Goal: Task Accomplishment & Management: Complete application form

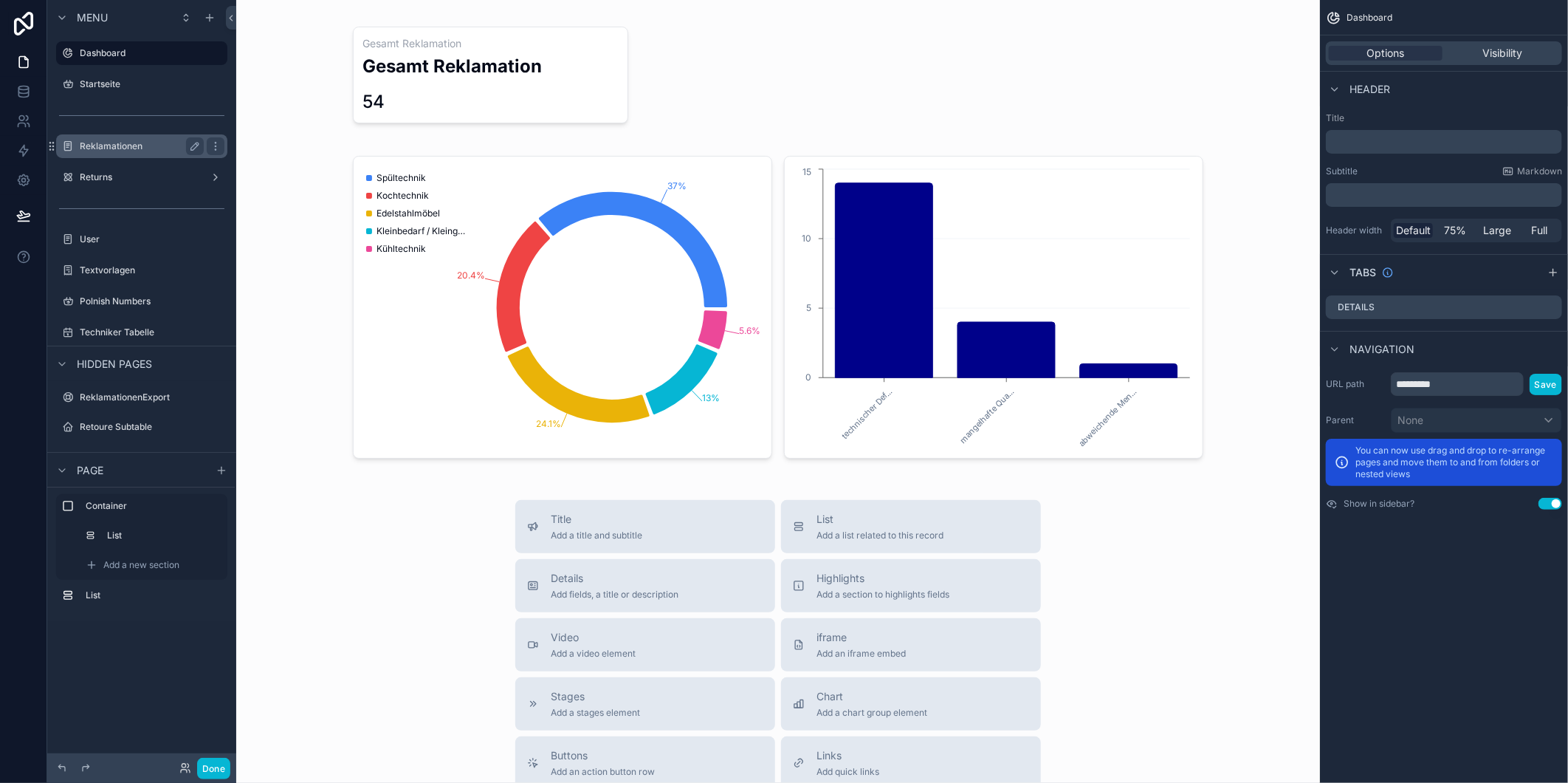
click at [113, 147] on label "Reklamationen" at bounding box center [138, 145] width 118 height 12
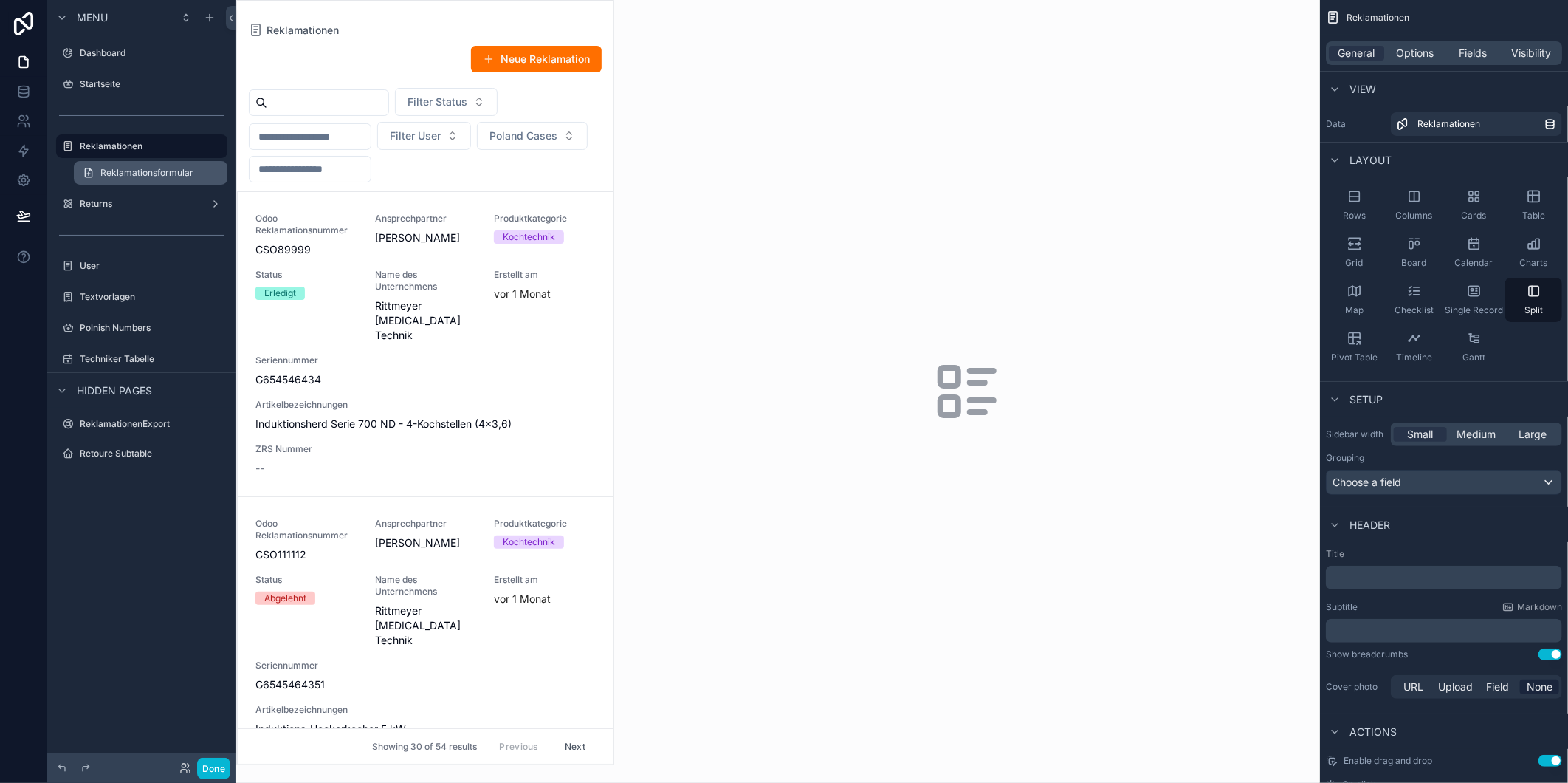
click at [166, 166] on span "Reklamationsformular" at bounding box center [147, 172] width 93 height 12
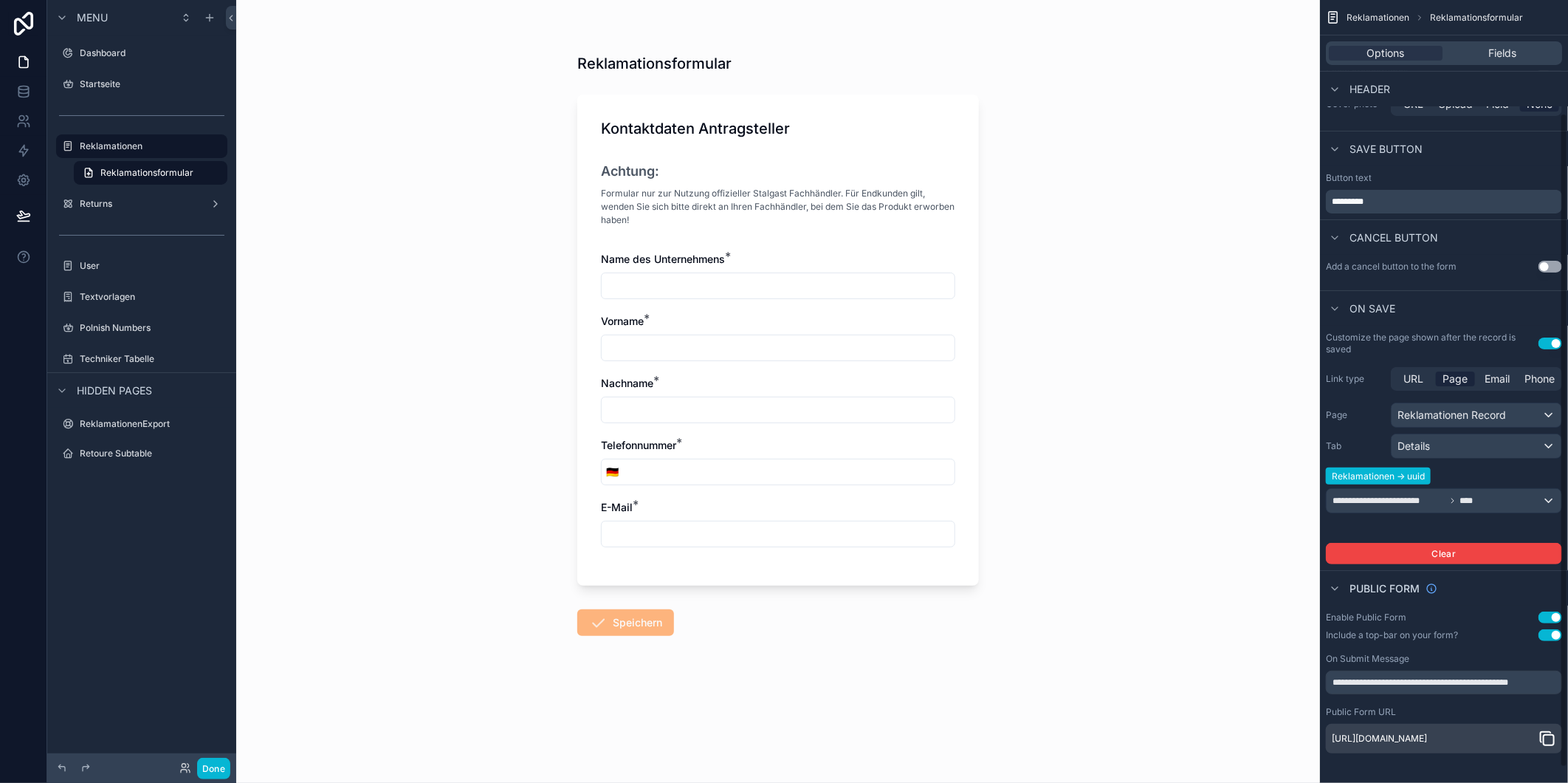
scroll to position [153, 0]
click at [1548, 736] on icon "scrollable content" at bounding box center [1547, 737] width 17 height 17
click at [767, 285] on input "scrollable content" at bounding box center [779, 285] width 353 height 21
click at [1466, 54] on div "Fields" at bounding box center [1502, 53] width 113 height 15
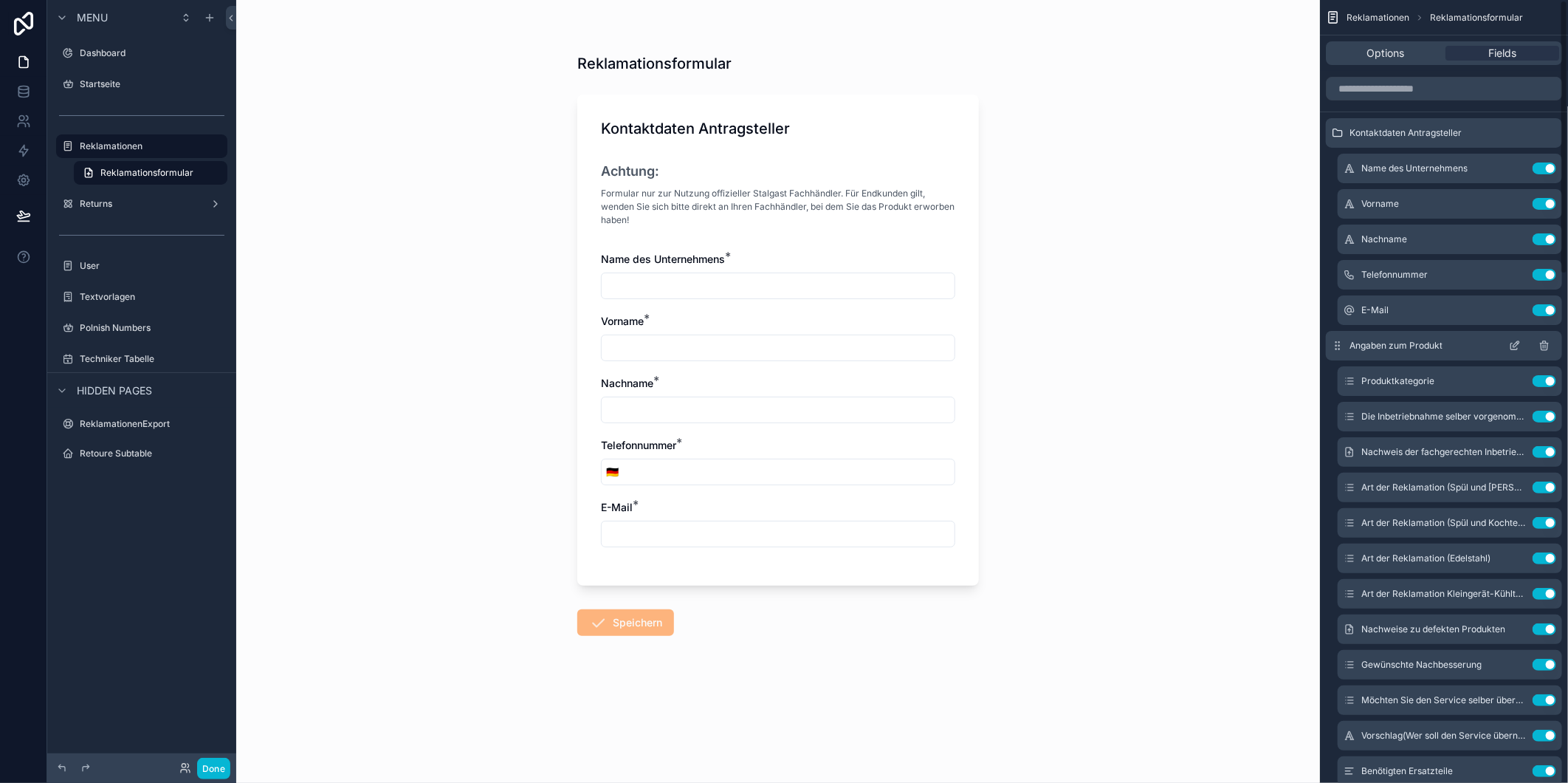
scroll to position [0, 0]
click at [1511, 167] on icon "scrollable content" at bounding box center [1514, 169] width 6 height 6
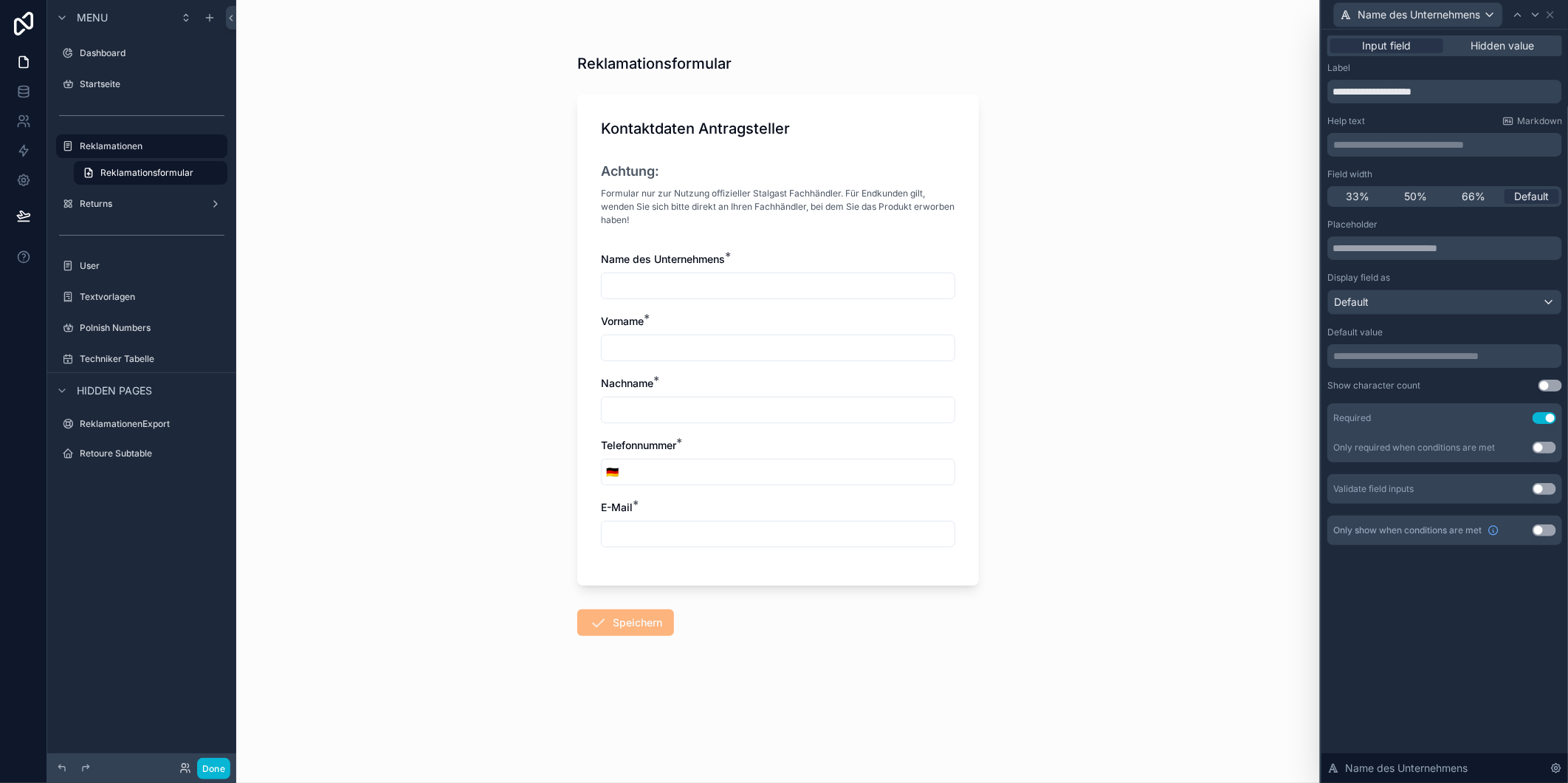
click at [1401, 371] on div "**********" at bounding box center [1444, 361] width 235 height 285
click at [1408, 353] on p "**********" at bounding box center [1446, 356] width 226 height 15
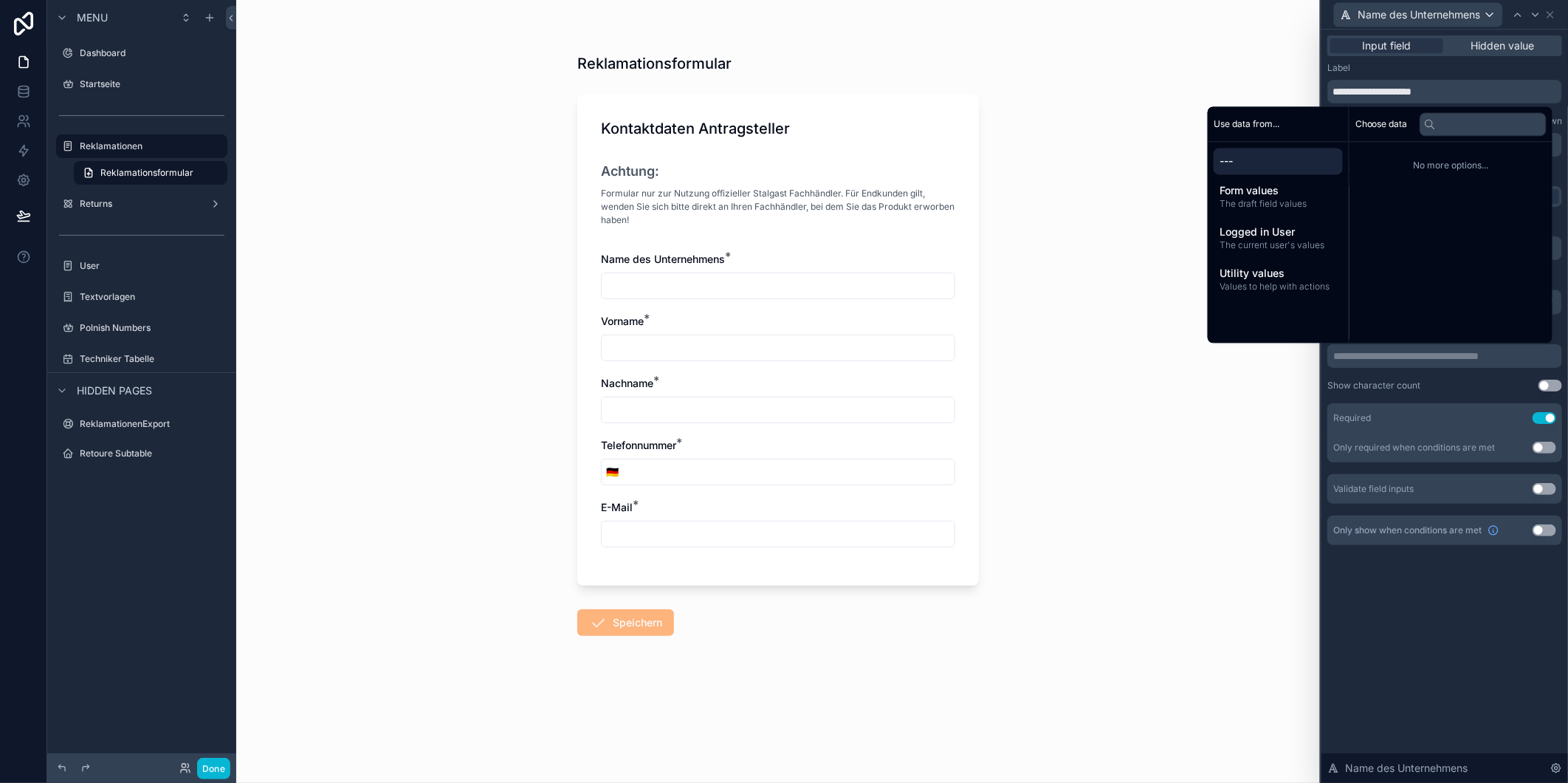
click at [1398, 370] on div "**********" at bounding box center [1444, 361] width 235 height 285
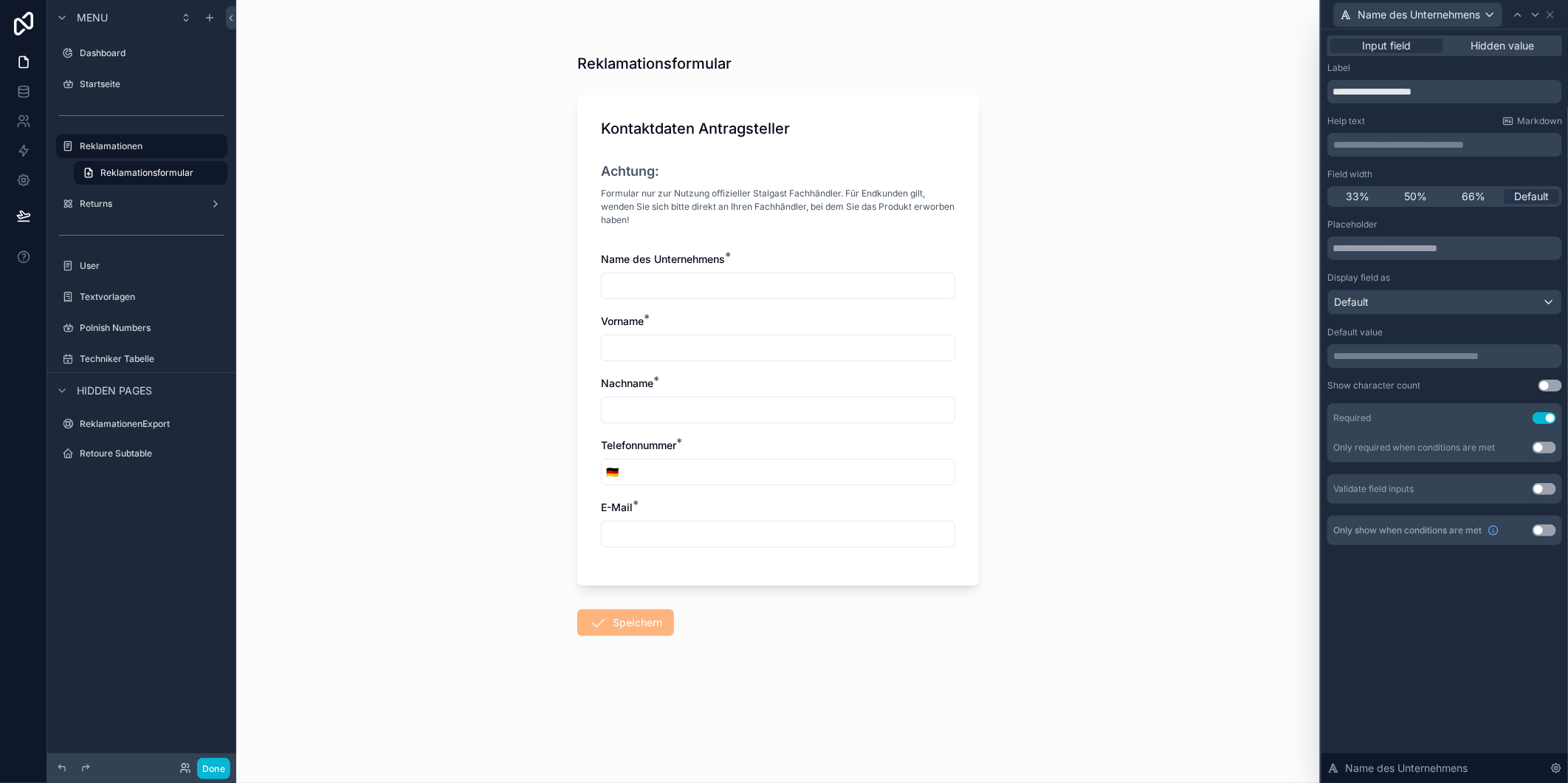
click at [720, 282] on input "scrollable content" at bounding box center [779, 285] width 353 height 21
click at [1399, 259] on input "text" at bounding box center [1444, 248] width 235 height 24
click at [1383, 360] on p "**********" at bounding box center [1446, 356] width 226 height 15
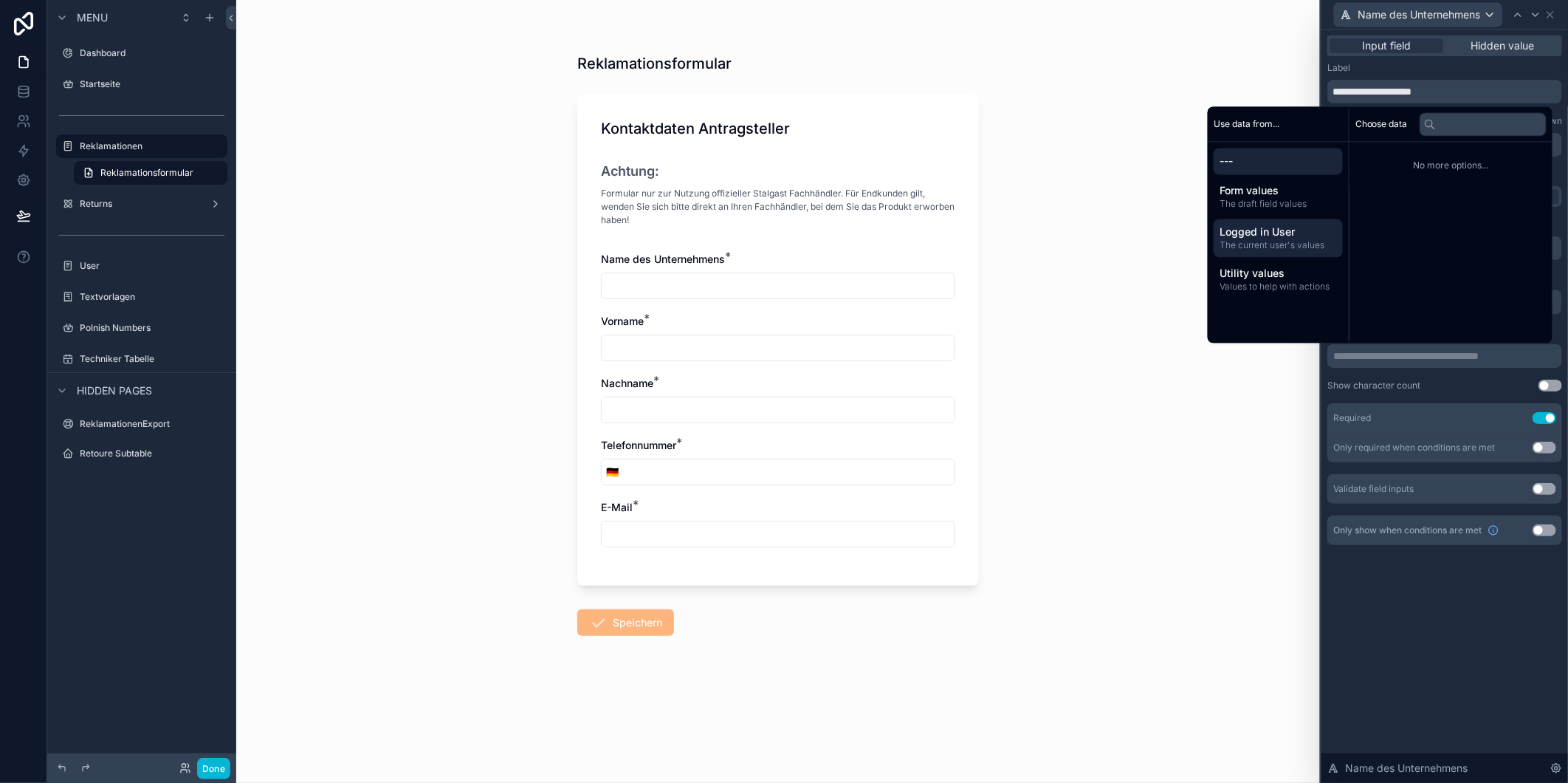
click at [1289, 231] on span "Logged in User" at bounding box center [1278, 231] width 117 height 15
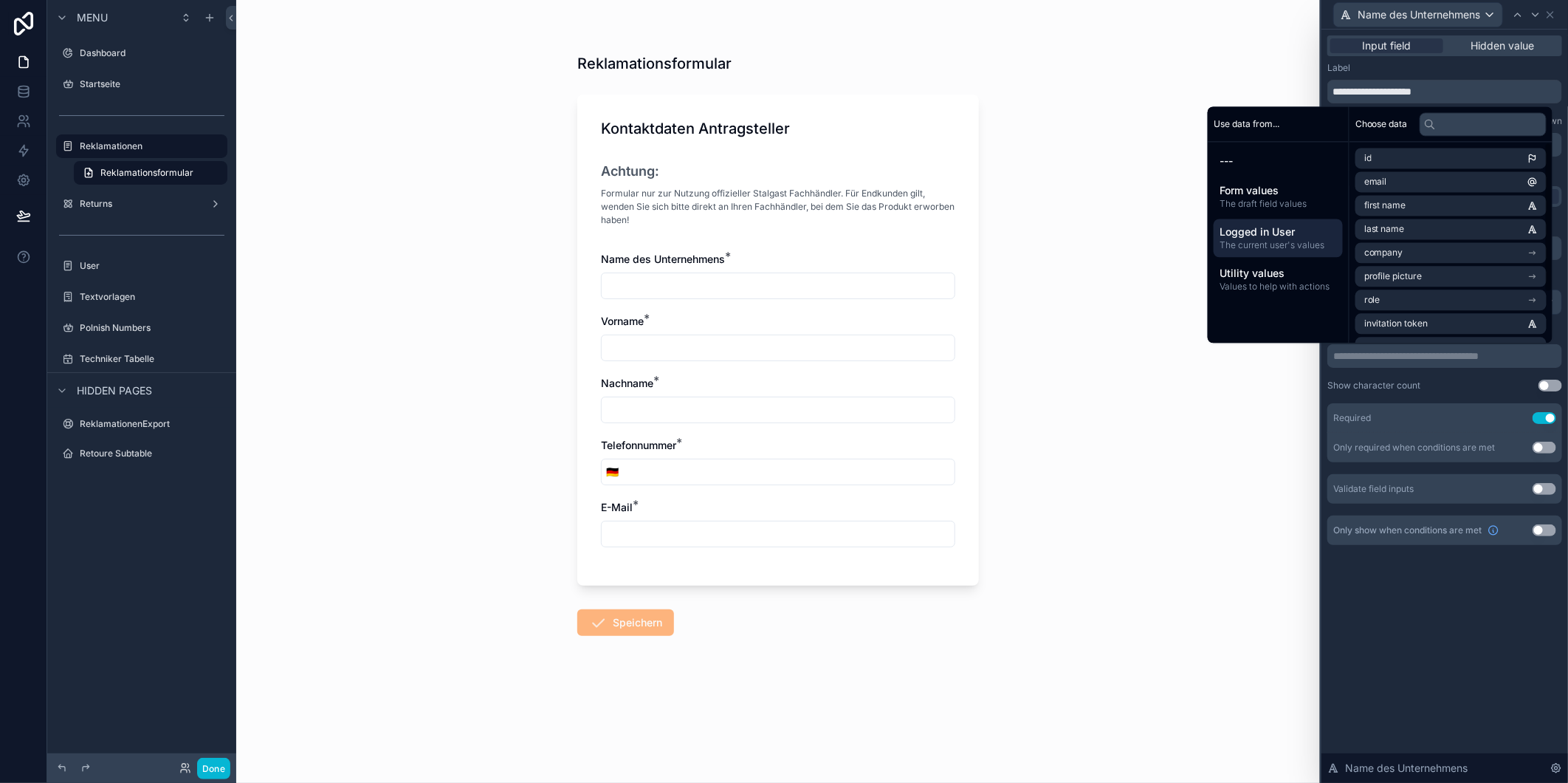
click at [1364, 381] on div "Show character count" at bounding box center [1374, 385] width 93 height 12
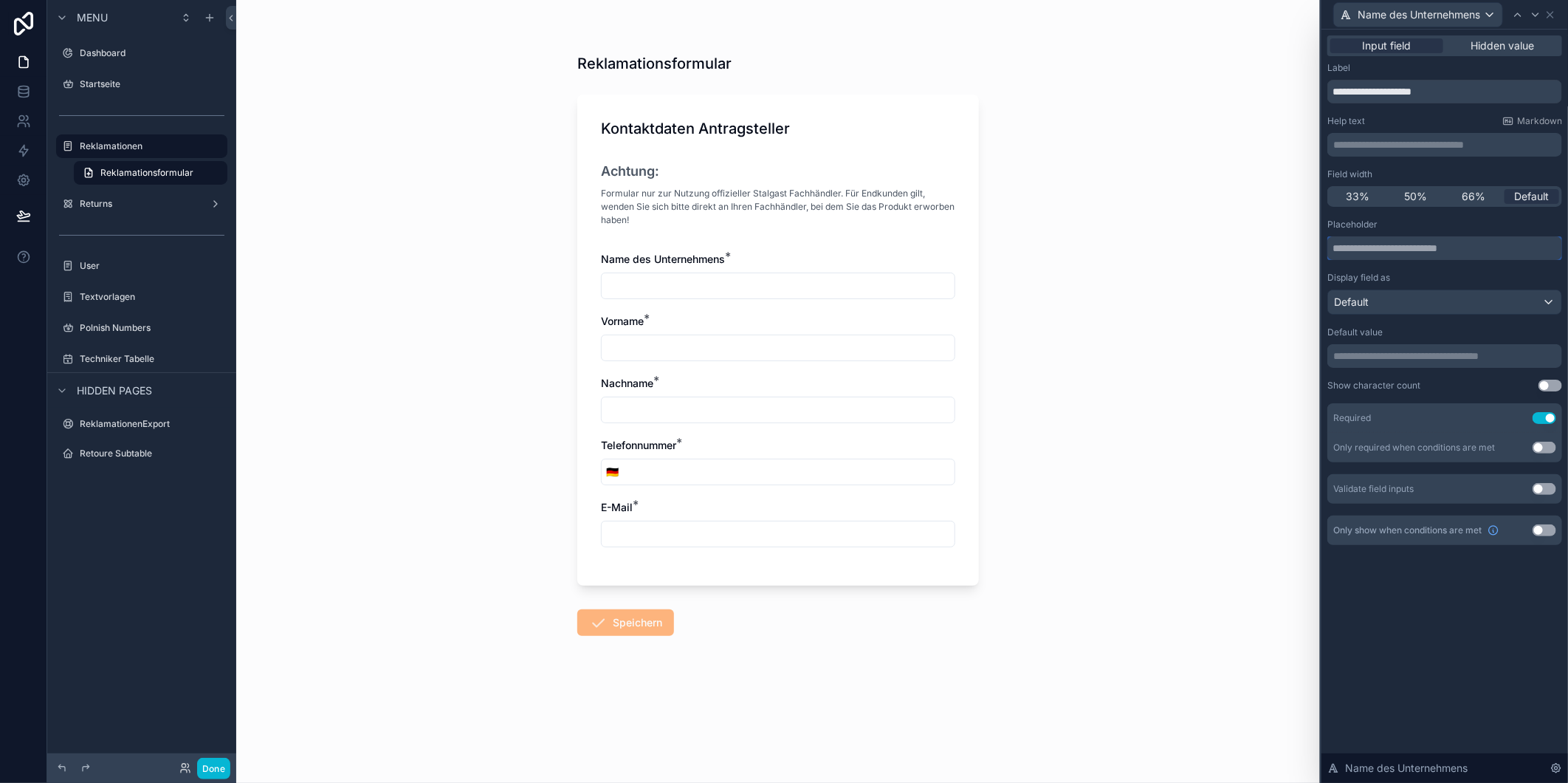
click at [1405, 249] on input "text" at bounding box center [1444, 248] width 235 height 24
click at [1389, 349] on p "**********" at bounding box center [1446, 356] width 226 height 15
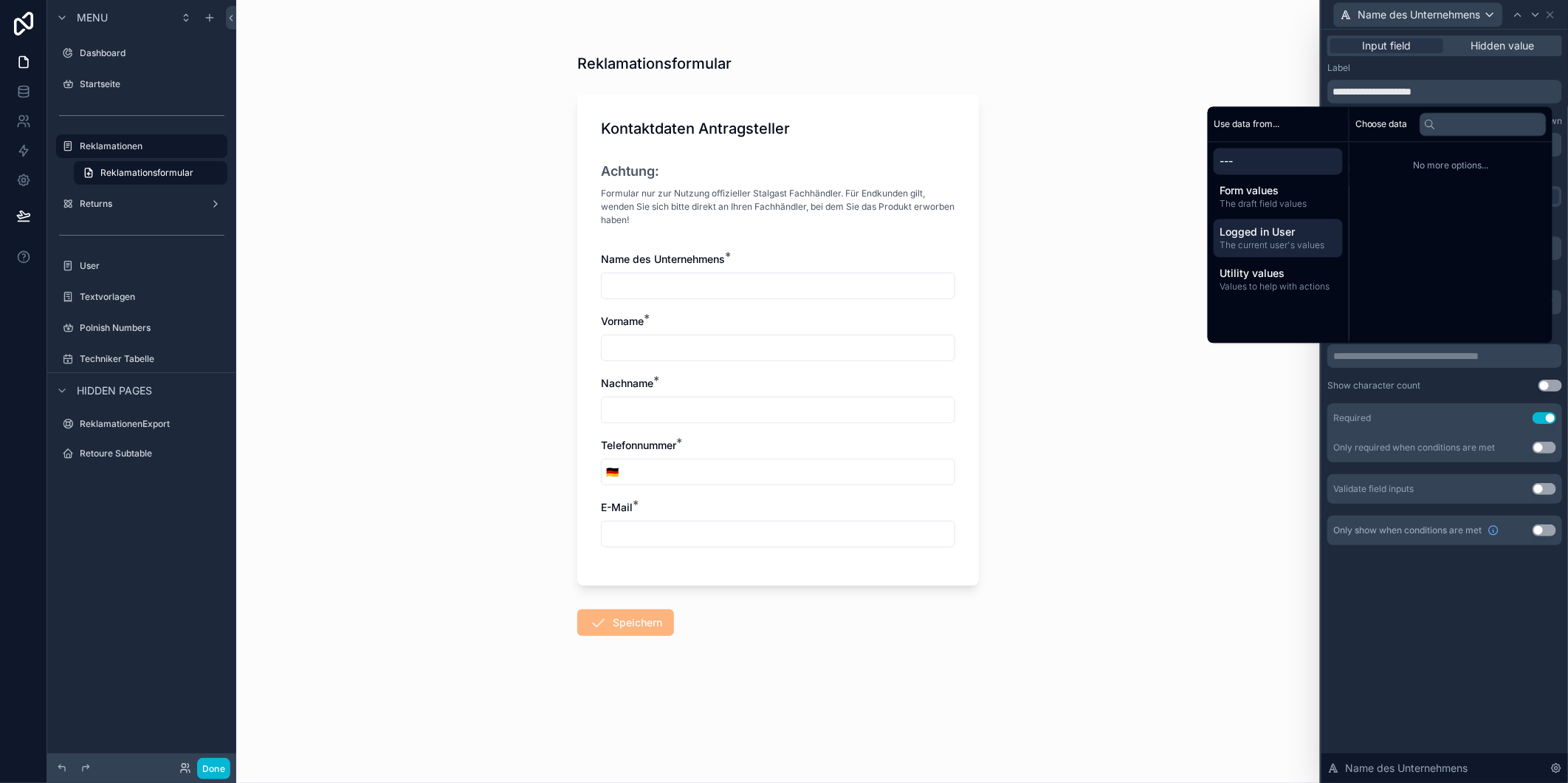
click at [1287, 240] on span "The current user's values" at bounding box center [1278, 245] width 117 height 12
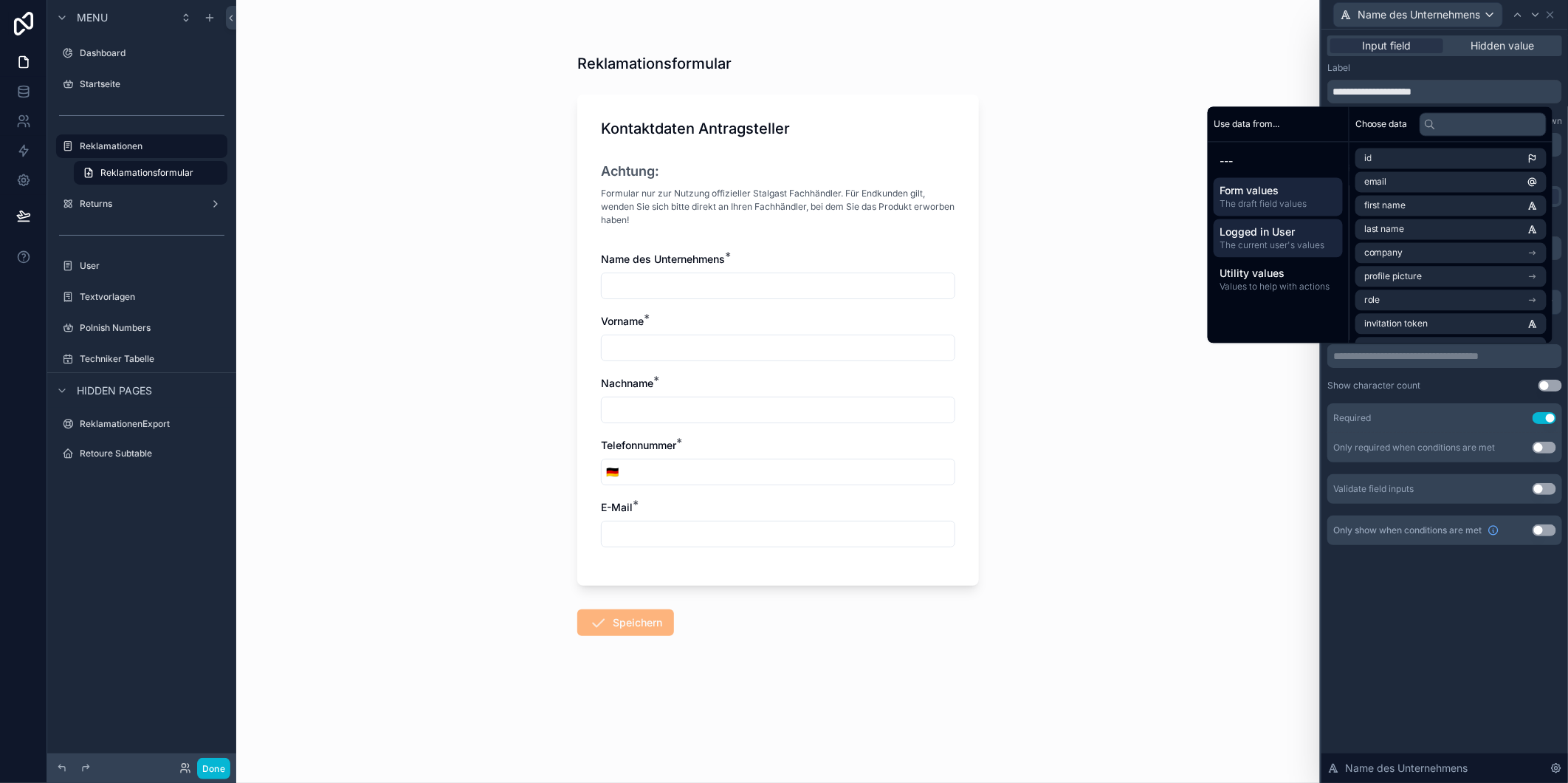
click at [1289, 203] on span "The draft field values" at bounding box center [1278, 203] width 117 height 12
click at [1288, 231] on span "Logged in User" at bounding box center [1278, 231] width 117 height 15
click at [1283, 274] on span "Utility values" at bounding box center [1278, 274] width 117 height 15
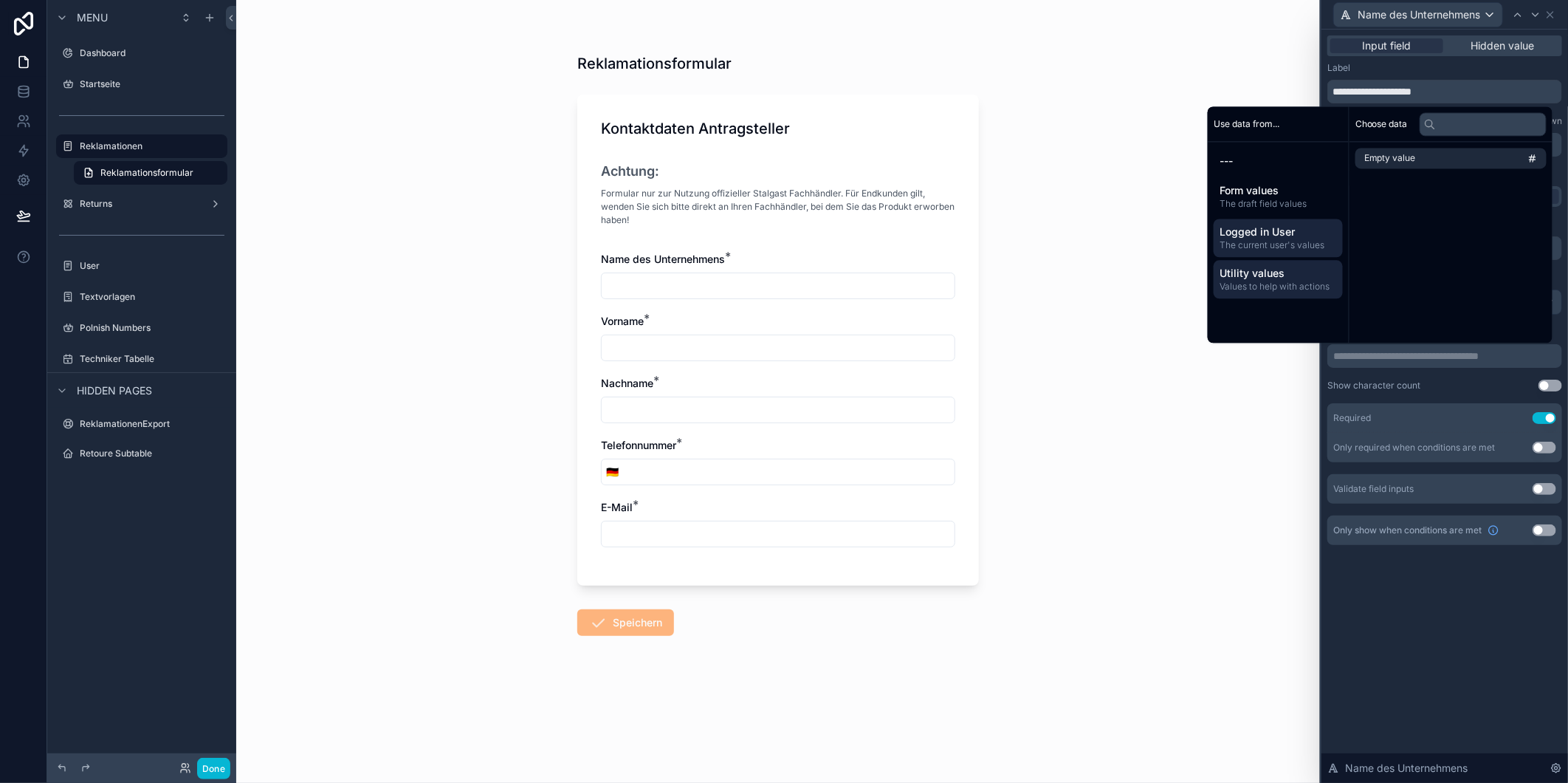
click at [1282, 241] on span "The current user's values" at bounding box center [1278, 245] width 117 height 12
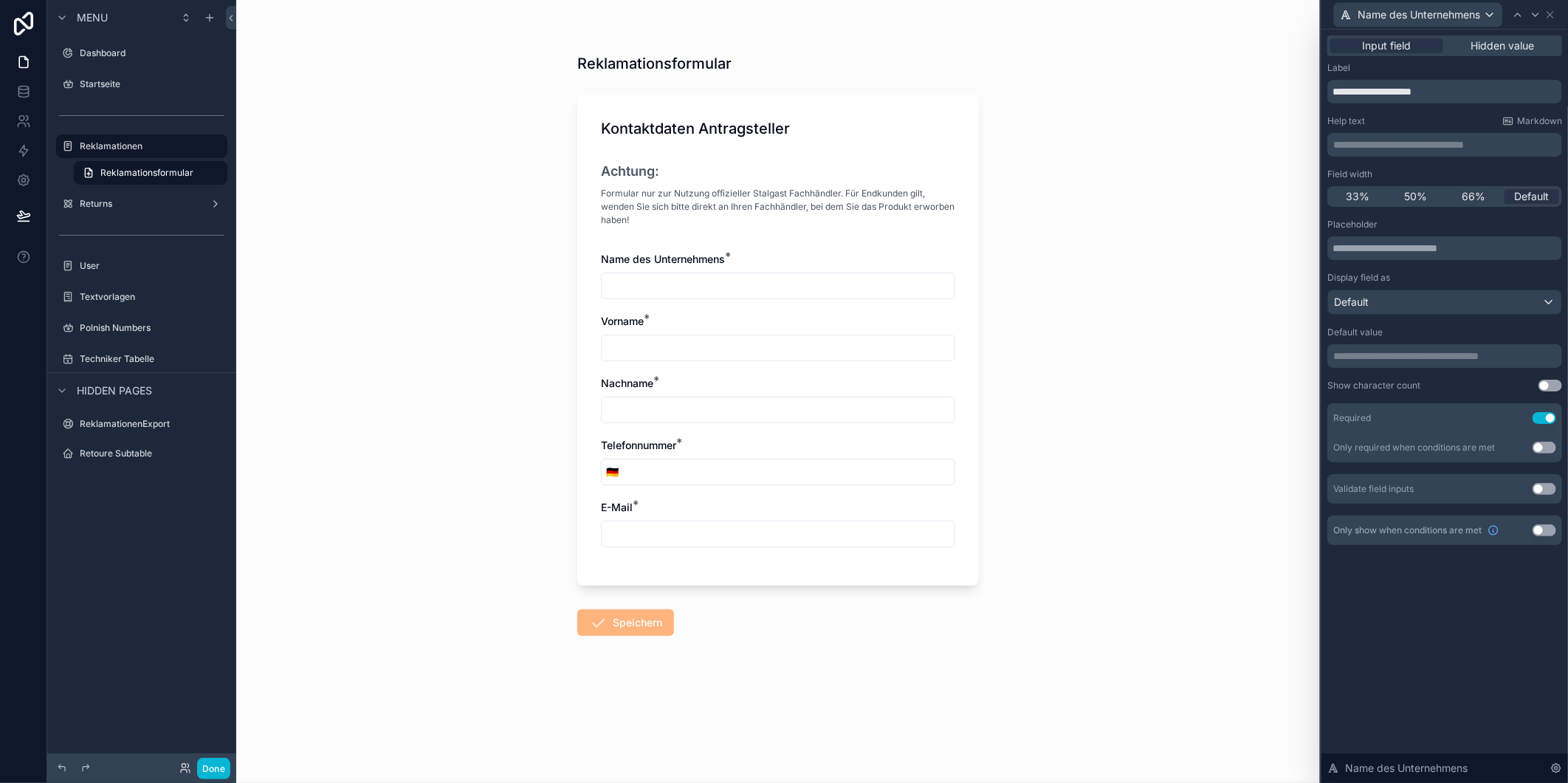
click at [992, 419] on div "Reklamationsformular Kontaktdaten Antragsteller Achtung: Formular nur zur Nutzu…" at bounding box center [778, 392] width 1084 height 783
click at [618, 316] on span "Vorname" at bounding box center [622, 321] width 43 height 13
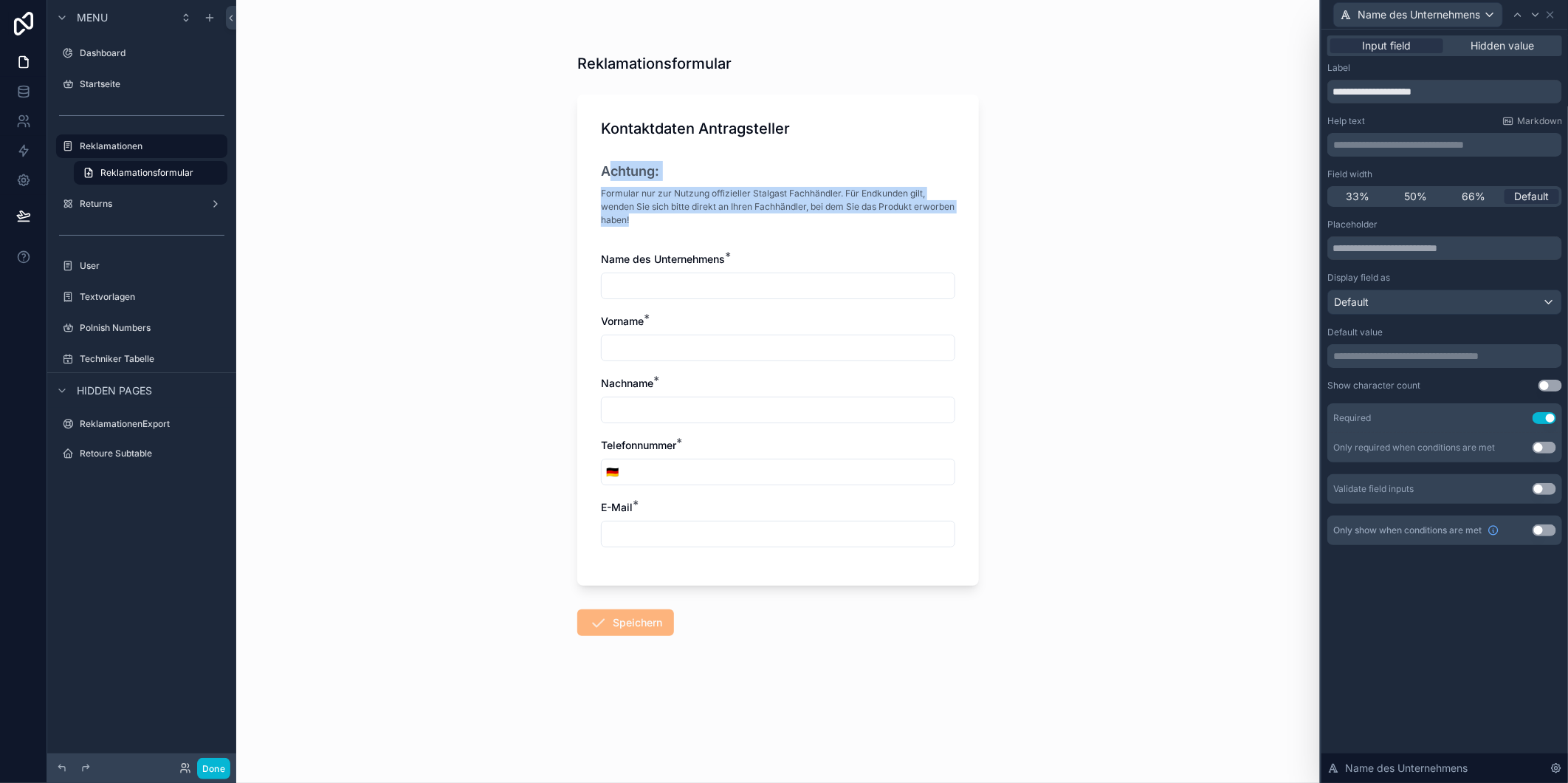
drag, startPoint x: 680, startPoint y: 216, endPoint x: 610, endPoint y: 139, distance: 104.1
click at [610, 139] on div "Kontaktdaten Antragsteller Achtung: Formular nur zur Nutzung offizieller Stalga…" at bounding box center [778, 177] width 354 height 119
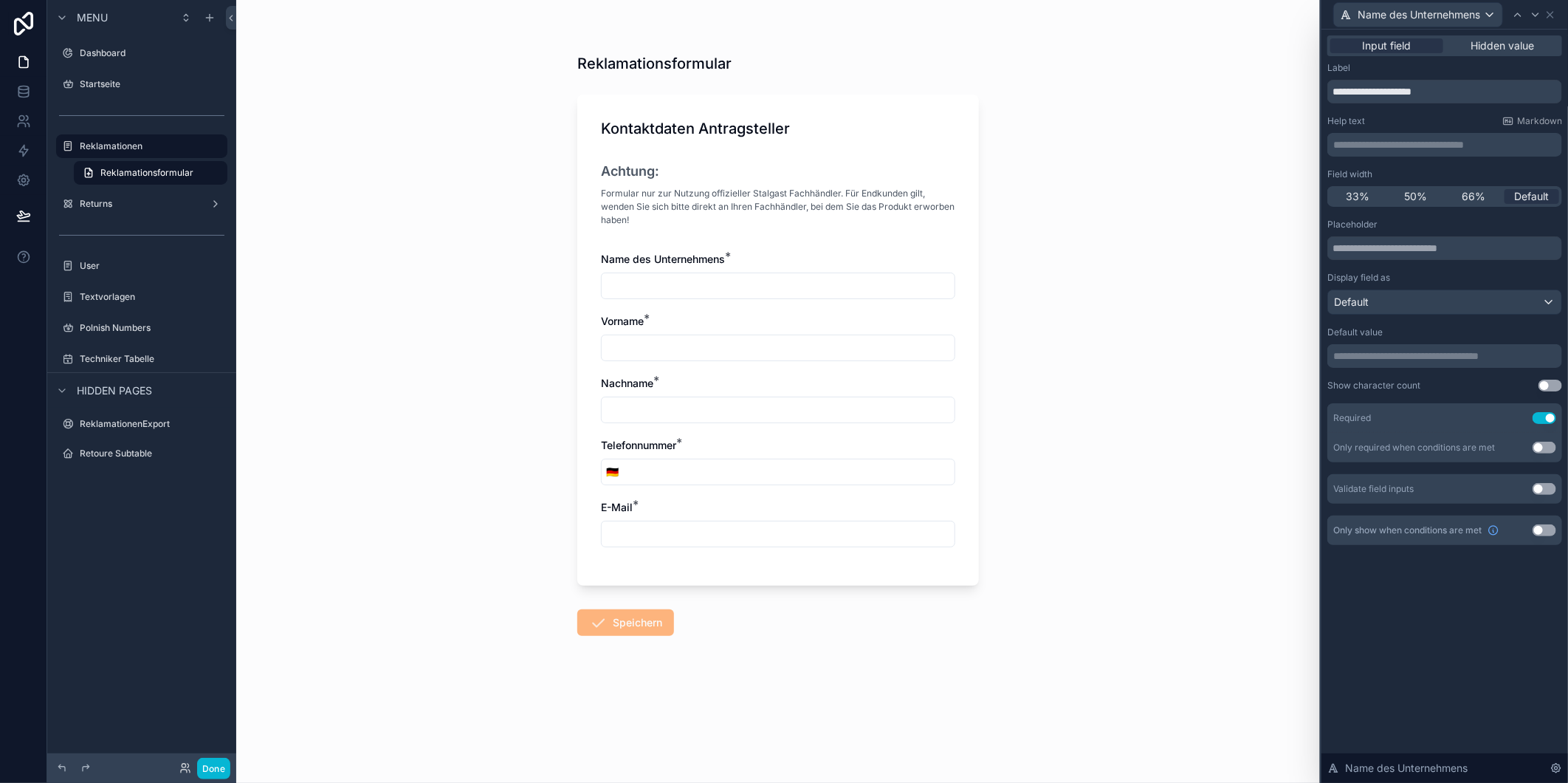
drag, startPoint x: 610, startPoint y: 139, endPoint x: 569, endPoint y: 282, distance: 148.8
click at [569, 282] on div "Reklamationsformular Kontaktdaten Antragsteller Achtung: Formular nur zur Nutzu…" at bounding box center [778, 365] width 425 height 730
click at [1098, 419] on div "Reklamationsformular Kontaktdaten Antragsteller Achtung: Formular nur zur Nutzu…" at bounding box center [778, 392] width 1084 height 783
click at [21, 56] on icon at bounding box center [24, 62] width 15 height 15
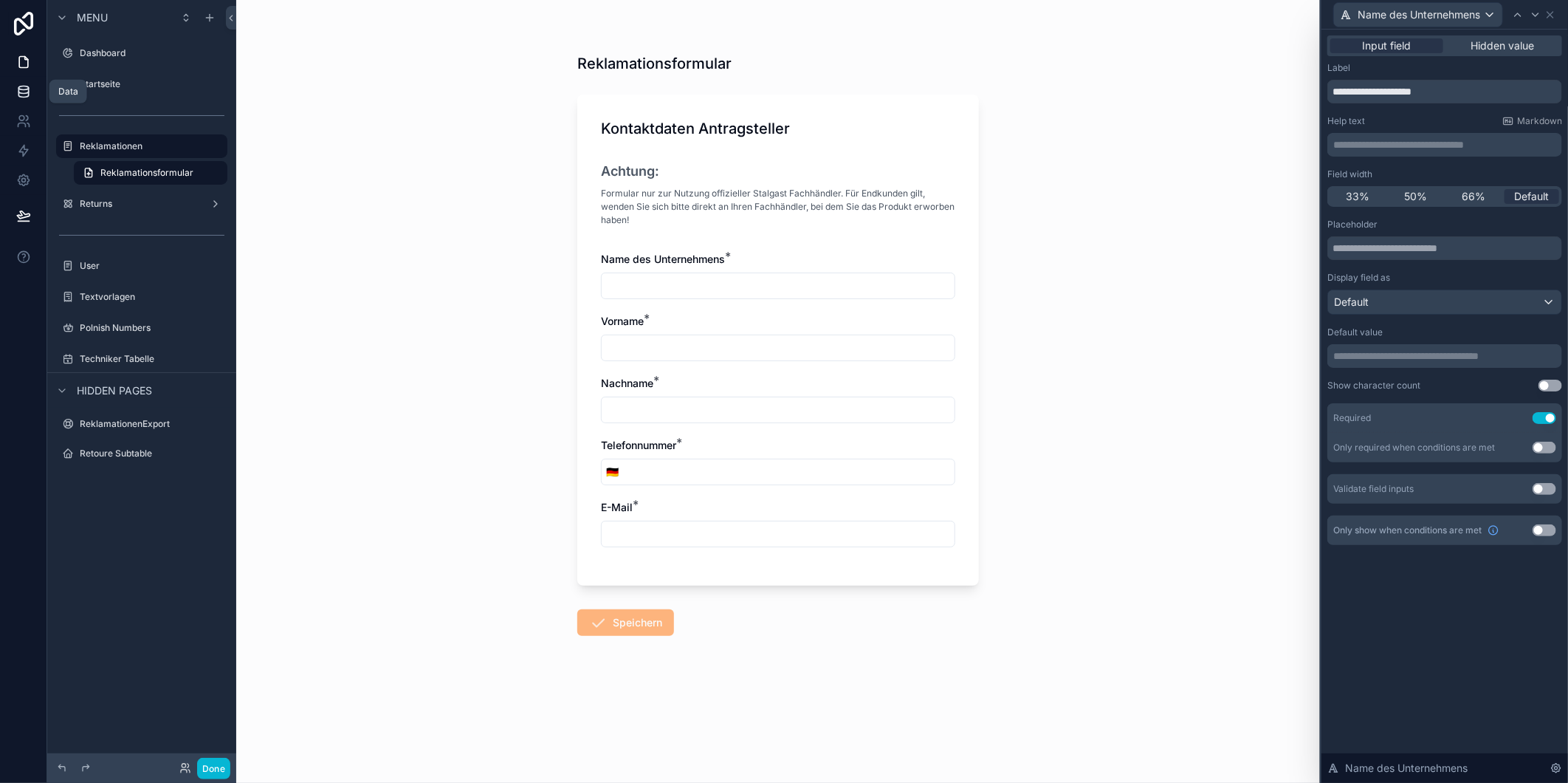
click at [13, 85] on link at bounding box center [23, 91] width 47 height 29
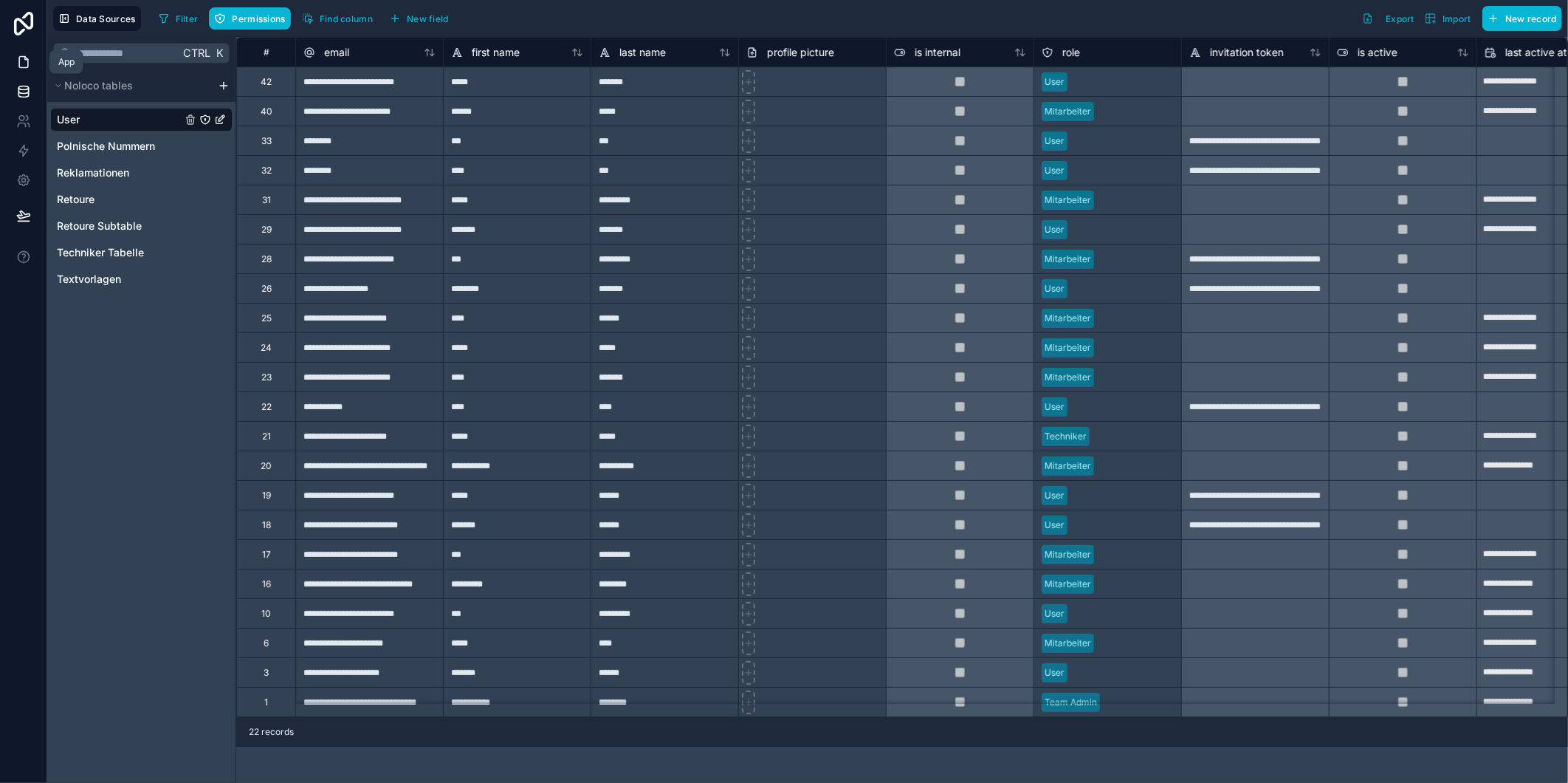
click at [27, 55] on icon at bounding box center [24, 62] width 15 height 15
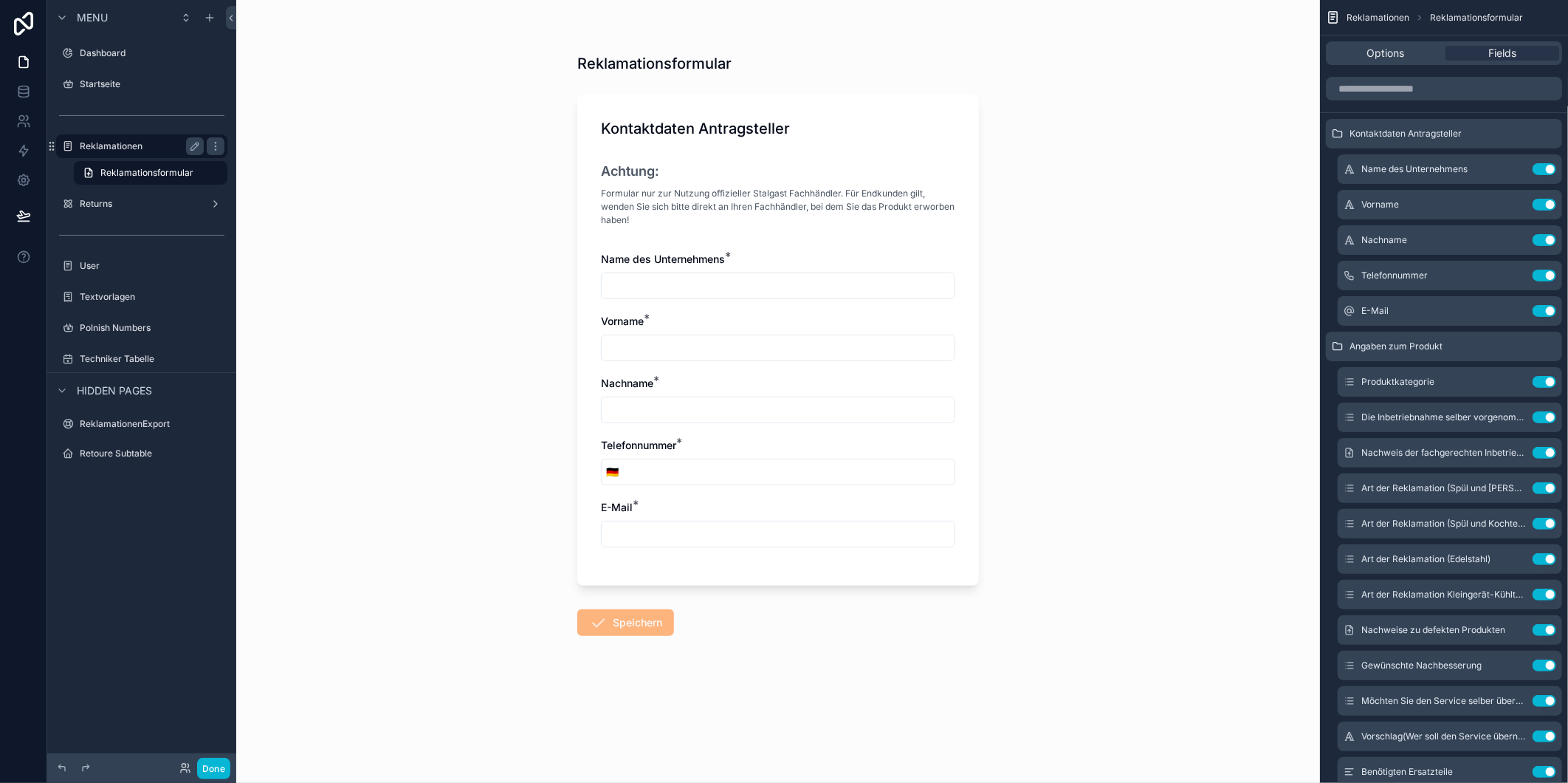
click at [109, 149] on label "Reklamationen" at bounding box center [138, 145] width 118 height 12
